Goal: Task Accomplishment & Management: Manage account settings

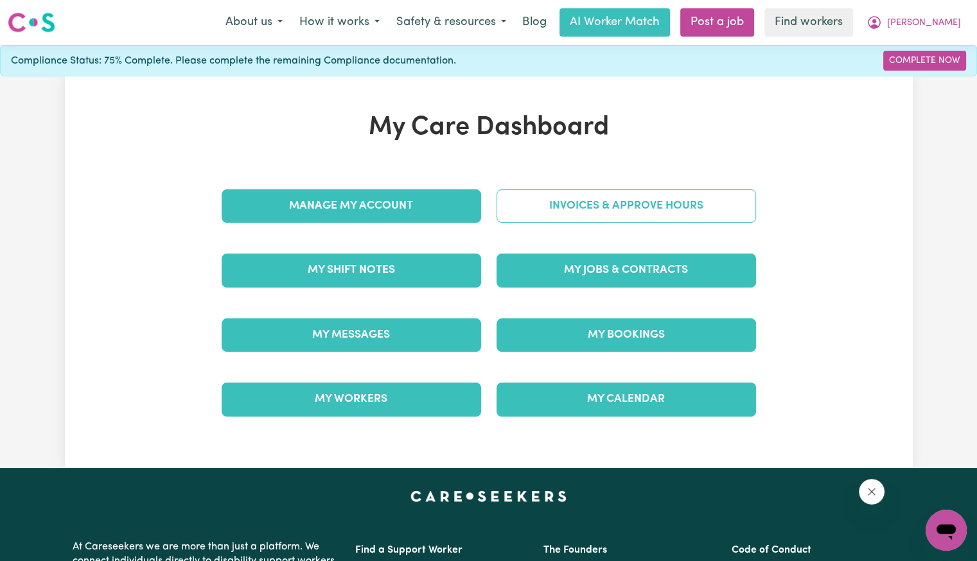
click at [595, 213] on link "Invoices & Approve Hours" at bounding box center [627, 206] width 260 height 33
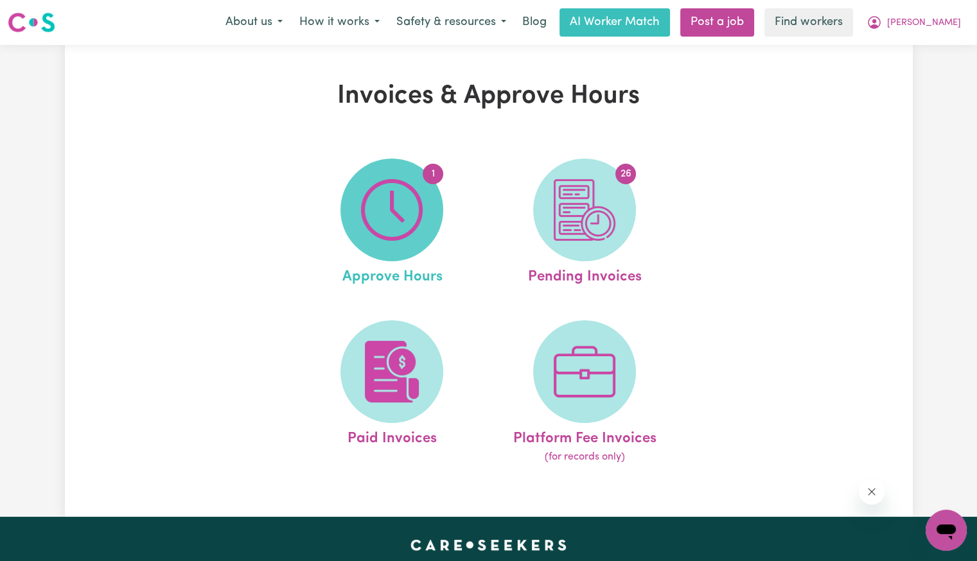
click at [418, 204] on img at bounding box center [392, 210] width 62 height 62
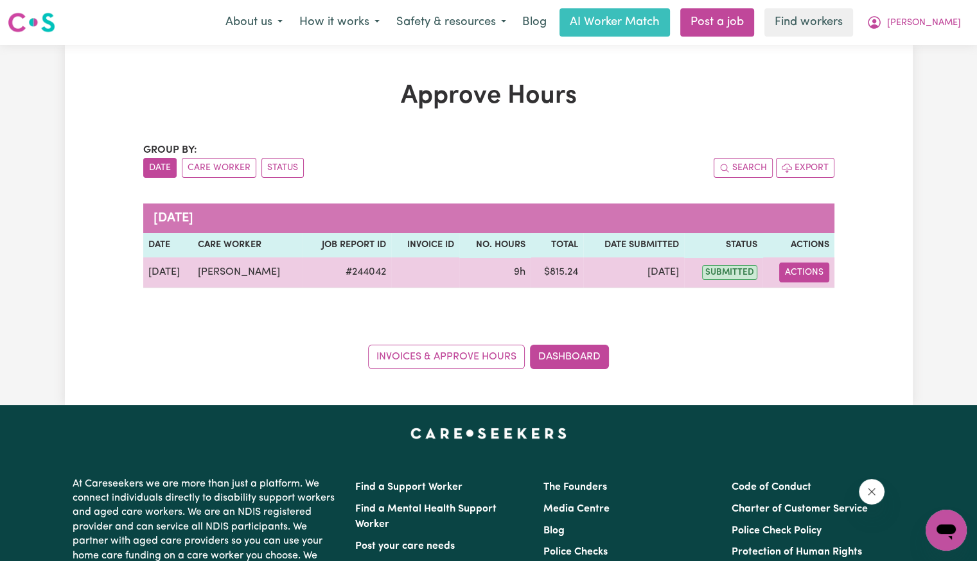
click at [802, 269] on button "Actions" at bounding box center [804, 273] width 50 height 20
click at [804, 309] on link "View Job Report" at bounding box center [836, 302] width 110 height 26
select select "pm"
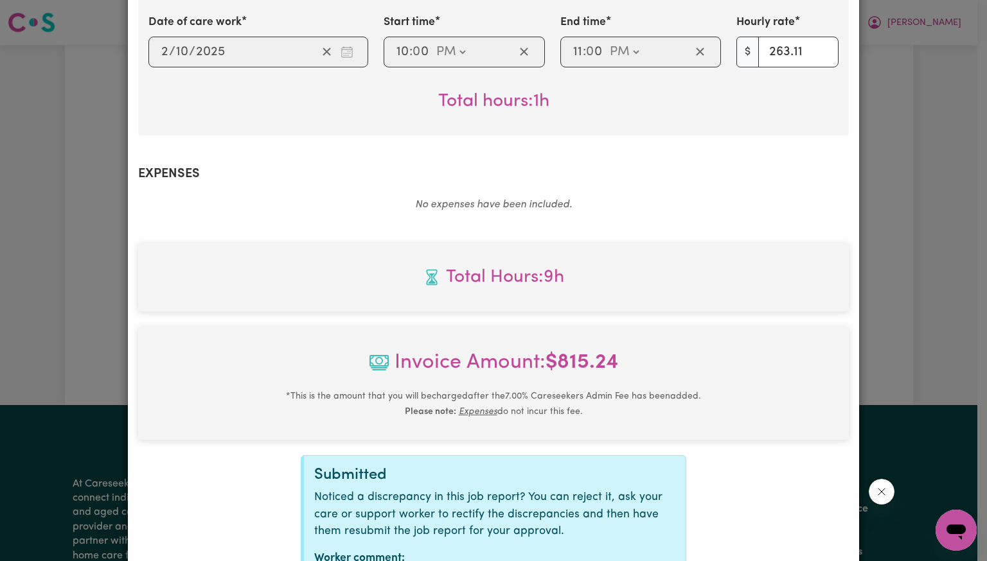
scroll to position [586, 0]
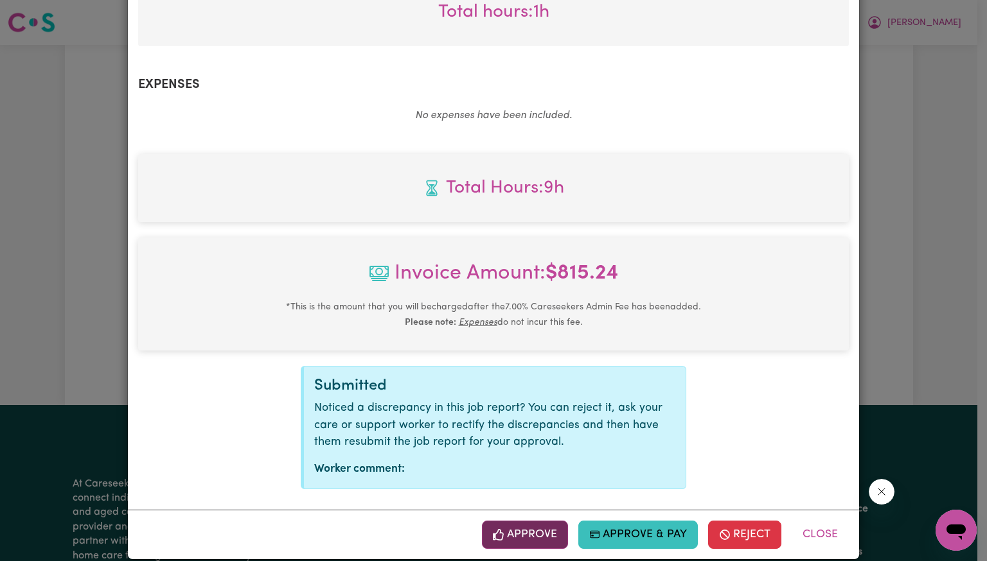
click at [501, 529] on icon "button" at bounding box center [499, 535] width 12 height 12
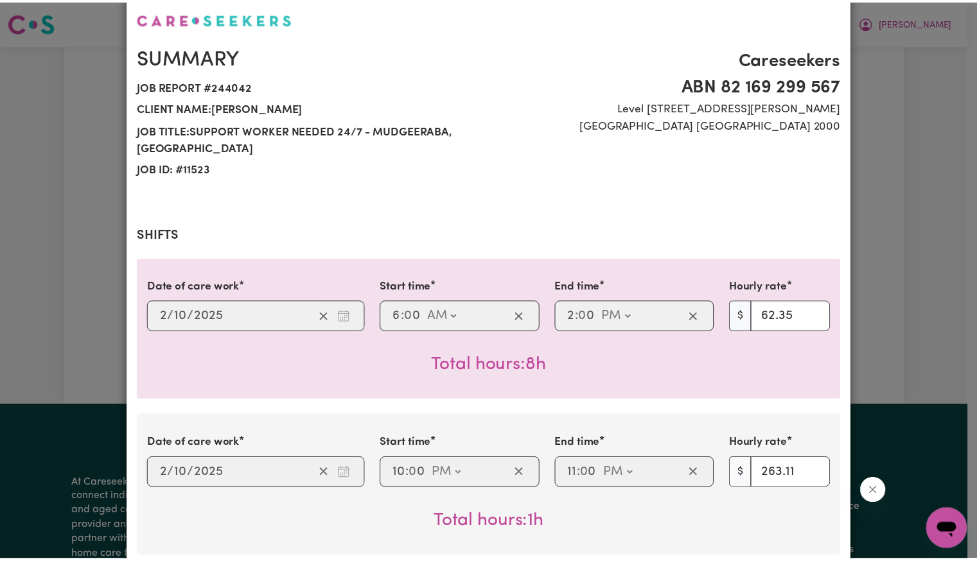
scroll to position [0, 0]
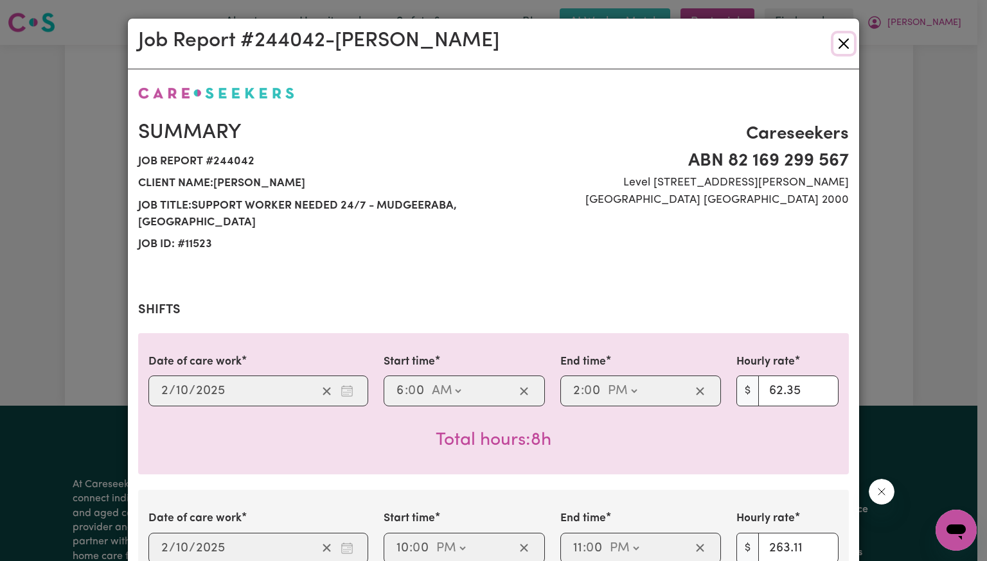
drag, startPoint x: 830, startPoint y: 44, endPoint x: 822, endPoint y: 72, distance: 29.3
click at [833, 44] on button "Close" at bounding box center [843, 43] width 21 height 21
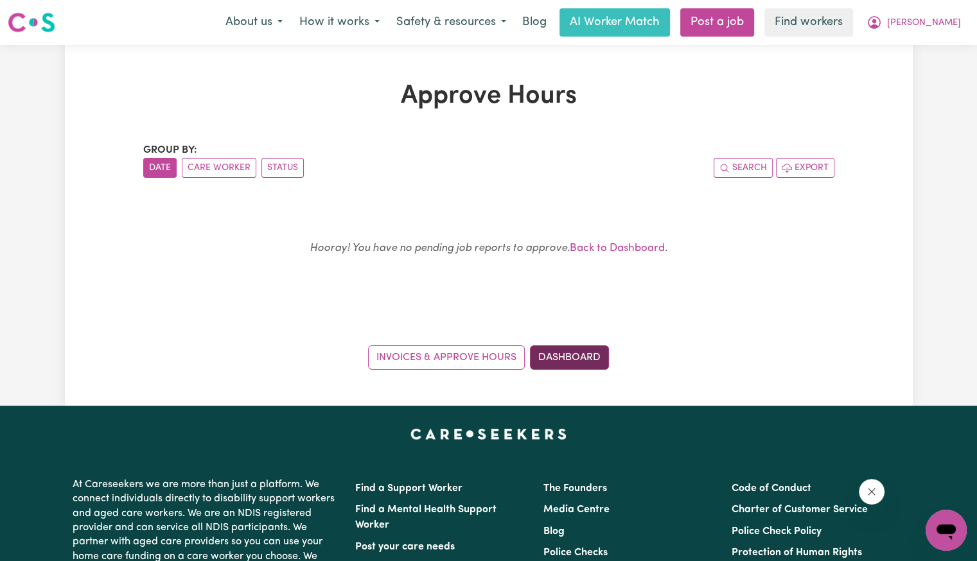
click at [580, 358] on link "Dashboard" at bounding box center [569, 358] width 79 height 24
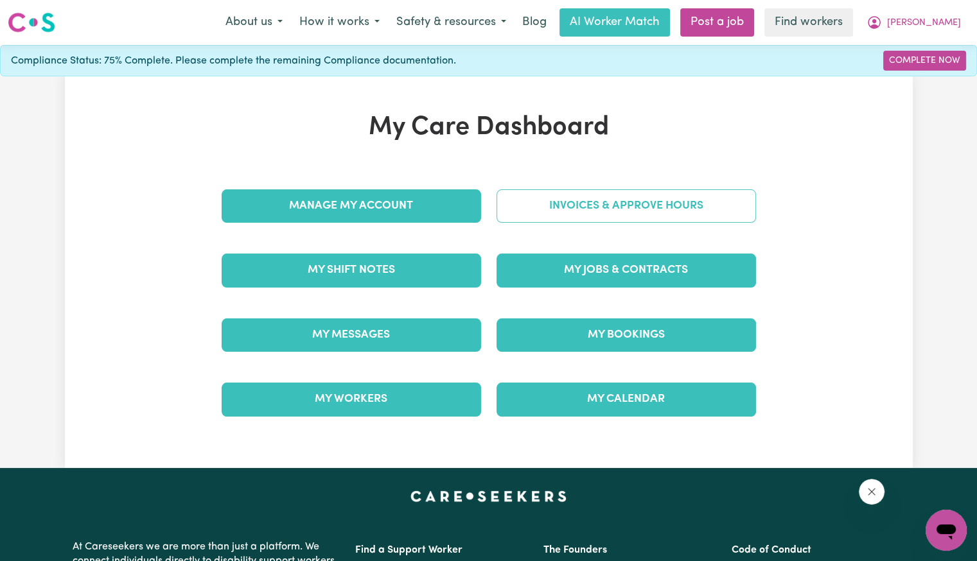
click at [604, 204] on link "Invoices & Approve Hours" at bounding box center [627, 206] width 260 height 33
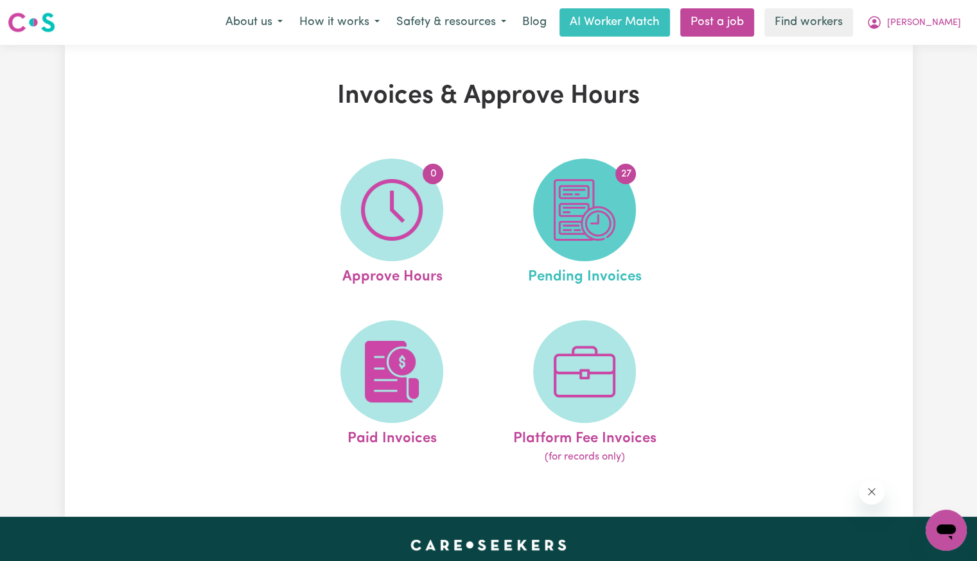
click at [599, 222] on img at bounding box center [585, 210] width 62 height 62
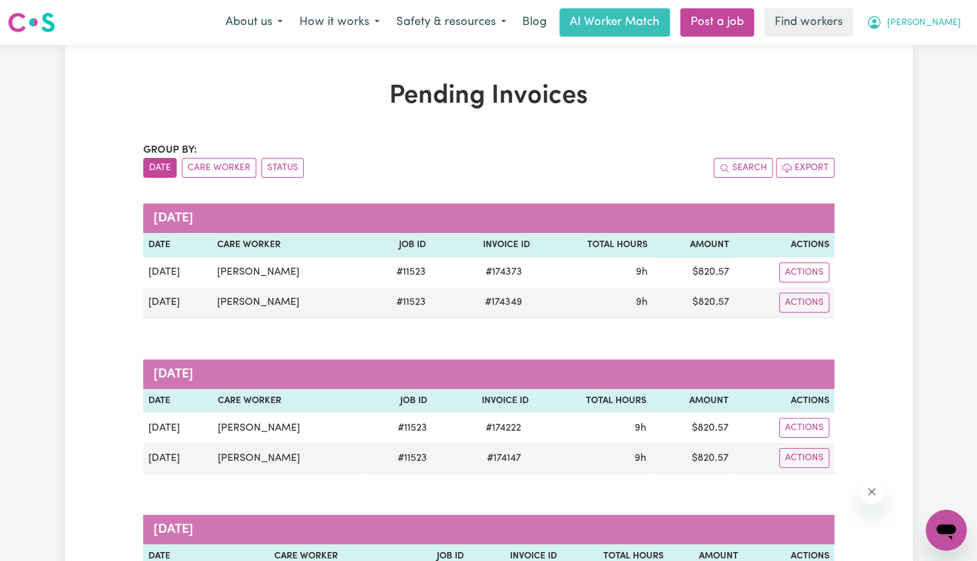
click at [948, 26] on span "[PERSON_NAME]" at bounding box center [924, 23] width 74 height 14
drag, startPoint x: 948, startPoint y: 31, endPoint x: 926, endPoint y: 78, distance: 52.0
click at [926, 78] on link "Logout" at bounding box center [918, 74] width 102 height 24
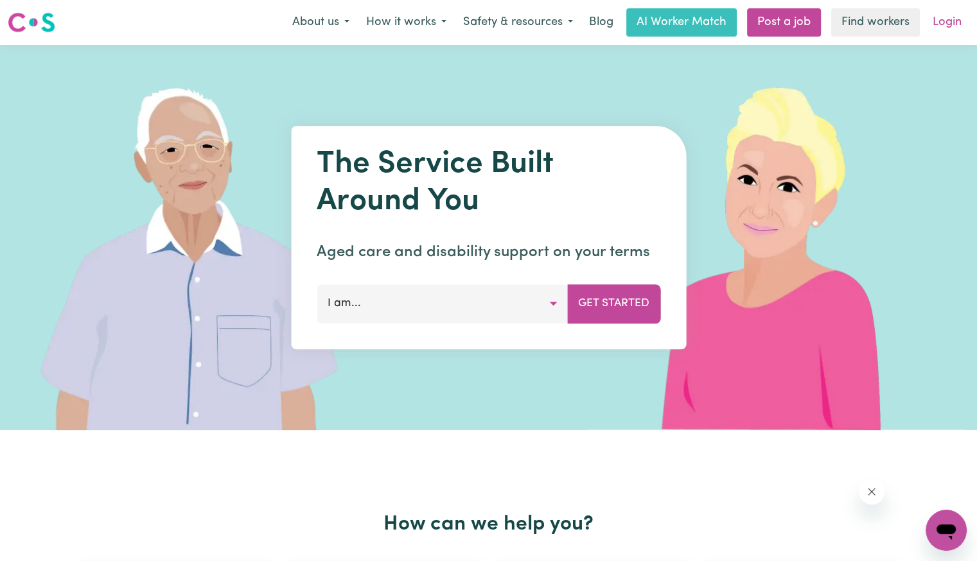
click at [956, 15] on link "Login" at bounding box center [947, 22] width 44 height 28
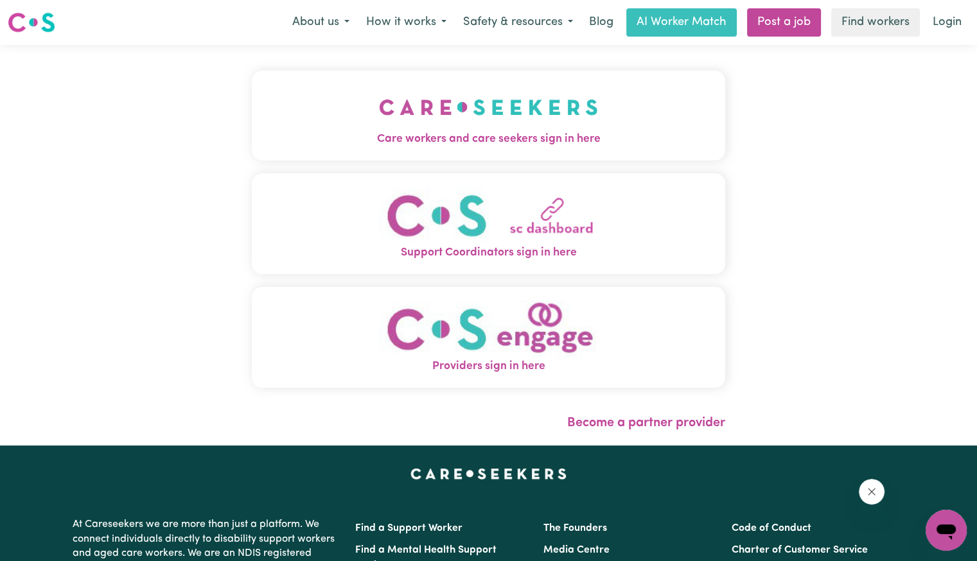
click at [379, 114] on img "Care workers and care seekers sign in here" at bounding box center [488, 108] width 219 height 48
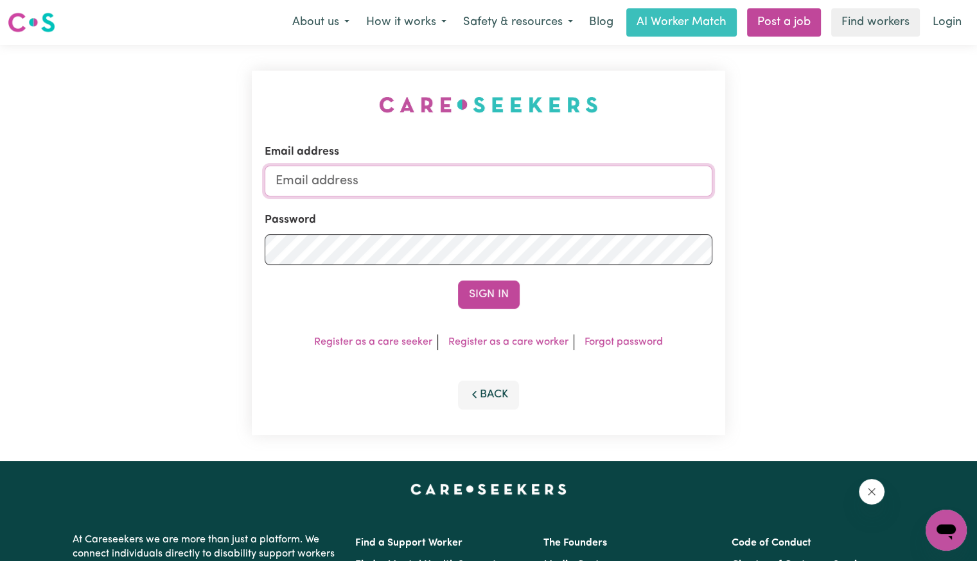
click at [429, 180] on input "Email address" at bounding box center [489, 181] width 448 height 31
drag, startPoint x: 342, startPoint y: 179, endPoint x: 937, endPoint y: 211, distance: 595.8
click at [937, 211] on div "Email address [EMAIL_ADDRESS][DOMAIN_NAME] Password Sign In Register as a care …" at bounding box center [488, 253] width 977 height 416
type input "[EMAIL_ADDRESS][DOMAIN_NAME]"
click at [458, 281] on button "Sign In" at bounding box center [489, 295] width 62 height 28
